Goal: Find contact information: Find contact information

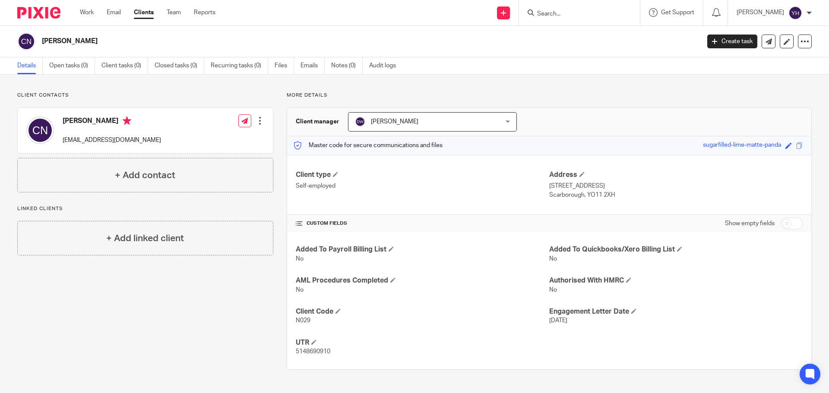
click at [550, 13] on input "Search" at bounding box center [575, 14] width 78 height 8
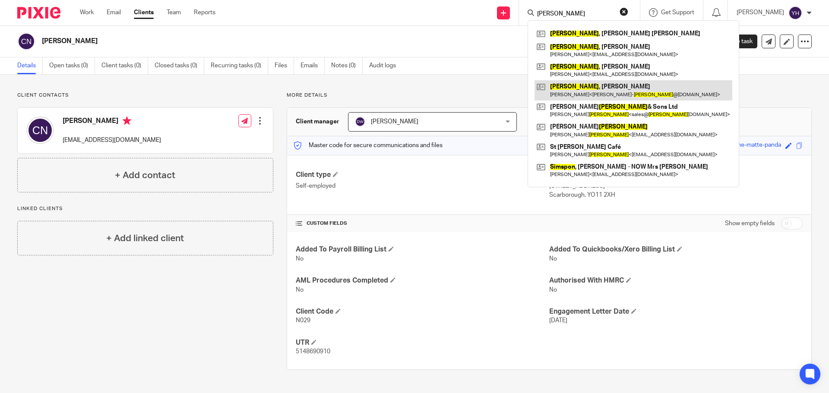
type input "[PERSON_NAME]"
click at [571, 86] on link at bounding box center [633, 90] width 198 height 20
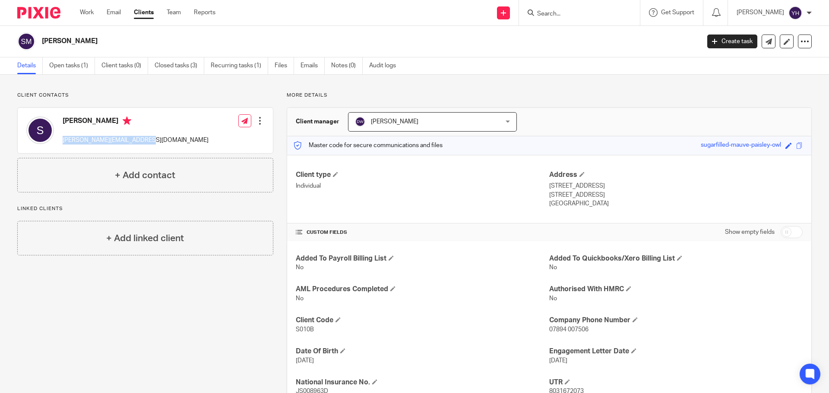
drag, startPoint x: 143, startPoint y: 140, endPoint x: 68, endPoint y: 142, distance: 75.1
click at [65, 141] on div "Sarah sara-simpson@hotmail.co.uk Edit contact Create client from contact Export…" at bounding box center [145, 130] width 255 height 45
click at [183, 141] on div "Sarah sara-simpson@hotmail.co.uk Edit contact Create client from contact Export…" at bounding box center [145, 130] width 255 height 45
drag, startPoint x: 62, startPoint y: 140, endPoint x: 141, endPoint y: 152, distance: 80.3
click at [141, 152] on div "Sarah sara-simpson@hotmail.co.uk Edit contact Create client from contact Export…" at bounding box center [145, 130] width 255 height 45
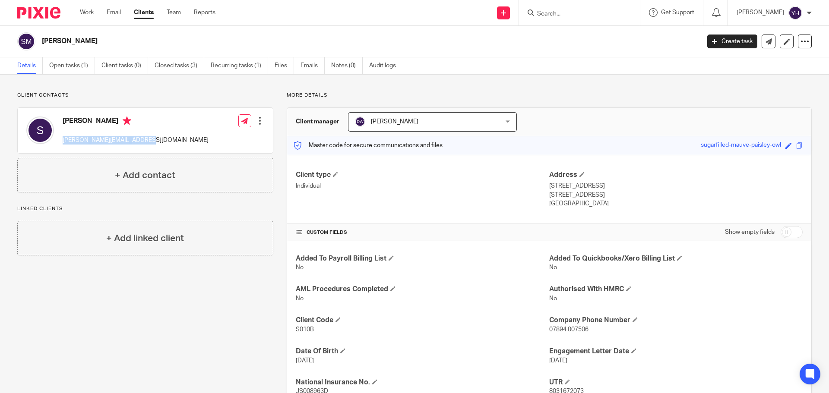
copy p "sara-simpson@hotmail.co.uk"
click at [539, 17] on input "Search" at bounding box center [575, 14] width 78 height 8
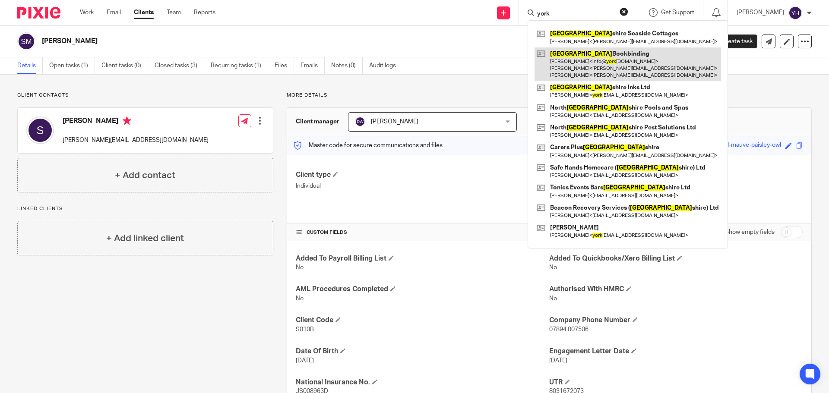
type input "york"
click at [574, 69] on link at bounding box center [627, 64] width 186 height 34
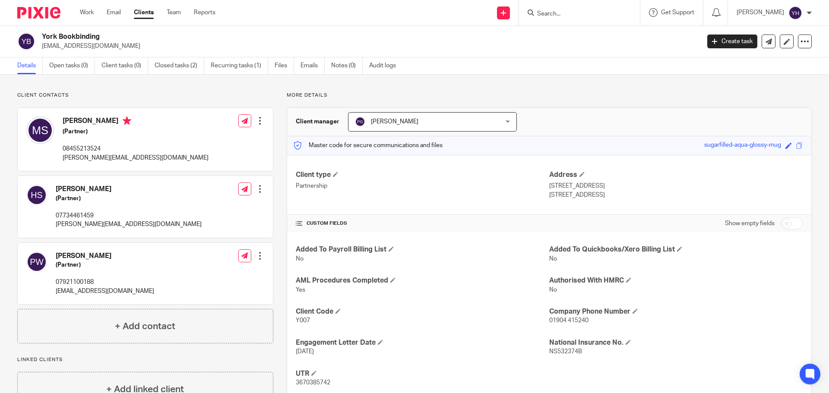
click at [541, 16] on input "Search" at bounding box center [575, 14] width 78 height 8
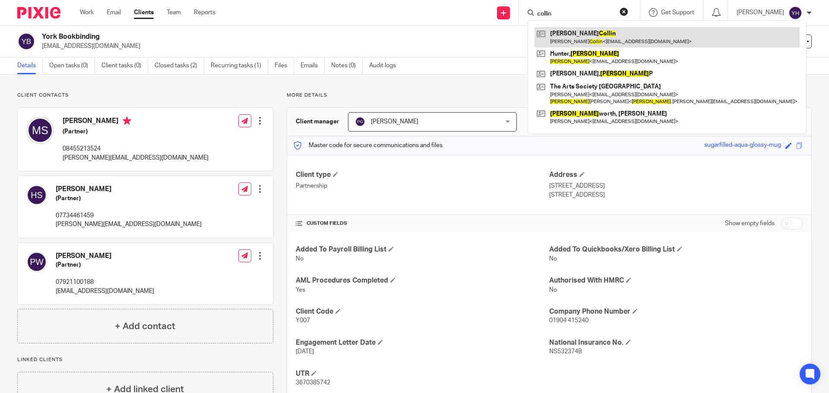
type input "collin"
click at [587, 41] on link at bounding box center [666, 37] width 265 height 20
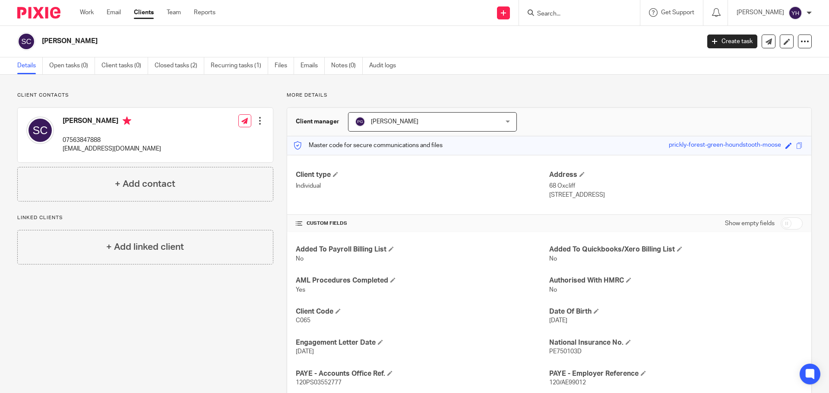
drag, startPoint x: 61, startPoint y: 149, endPoint x: 175, endPoint y: 155, distance: 114.5
click at [175, 155] on div "Sam Collin 07563847888 elitewindowcleaning348@gmail.com Edit contact Create cli…" at bounding box center [145, 135] width 255 height 54
copy p "elitewindowcleaning348@gmail.com"
click at [553, 15] on input "Search" at bounding box center [575, 14] width 78 height 8
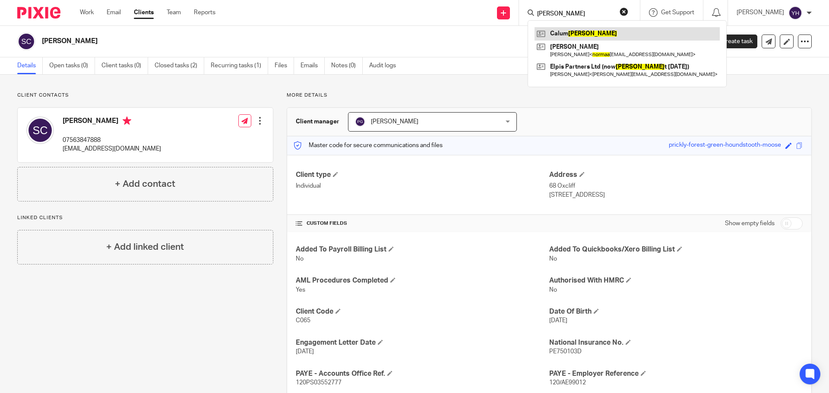
type input "norman"
click at [566, 32] on link at bounding box center [626, 33] width 185 height 13
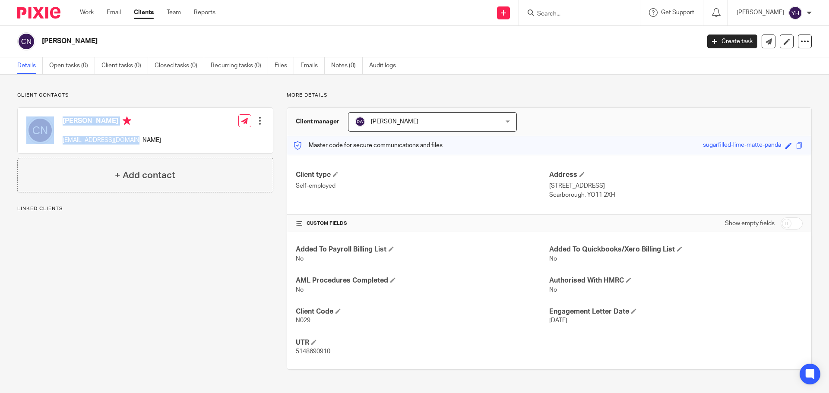
drag, startPoint x: 138, startPoint y: 142, endPoint x: 48, endPoint y: 139, distance: 89.8
click at [48, 139] on div "[PERSON_NAME] [EMAIL_ADDRESS][DOMAIN_NAME] Edit contact Create client from cont…" at bounding box center [145, 130] width 255 height 45
click at [171, 142] on div "[PERSON_NAME] [EMAIL_ADDRESS][DOMAIN_NAME] Edit contact Create client from cont…" at bounding box center [145, 130] width 255 height 45
drag, startPoint x: 138, startPoint y: 141, endPoint x: 63, endPoint y: 147, distance: 74.9
click at [63, 147] on div "[PERSON_NAME] [EMAIL_ADDRESS][DOMAIN_NAME] Edit contact Create client from cont…" at bounding box center [145, 130] width 255 height 45
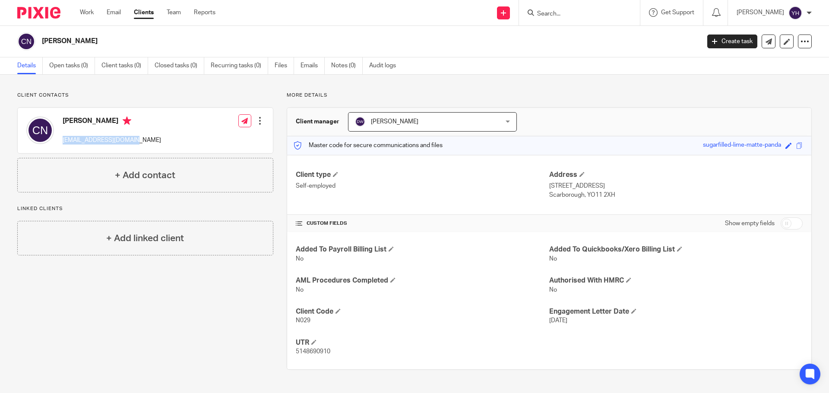
copy p "[EMAIL_ADDRESS][DOMAIN_NAME]"
